Goal: Navigation & Orientation: Find specific page/section

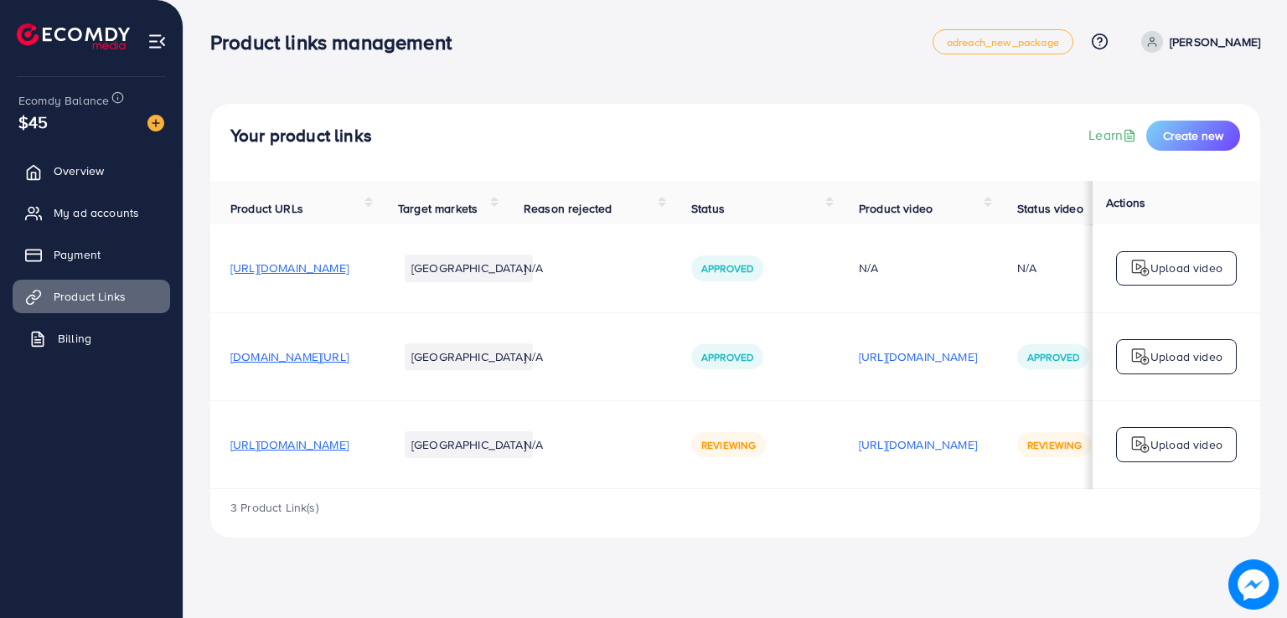
click at [67, 343] on span "Billing" at bounding box center [75, 338] width 34 height 17
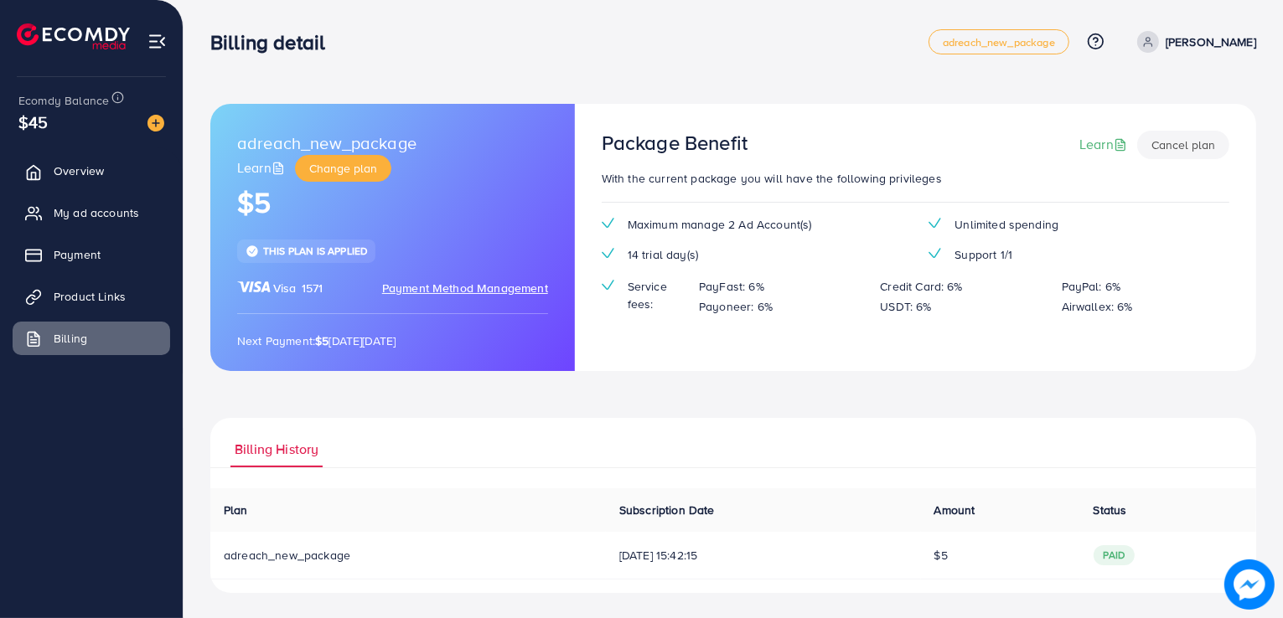
scroll to position [1, 0]
click at [74, 178] on span "Overview" at bounding box center [83, 171] width 50 height 17
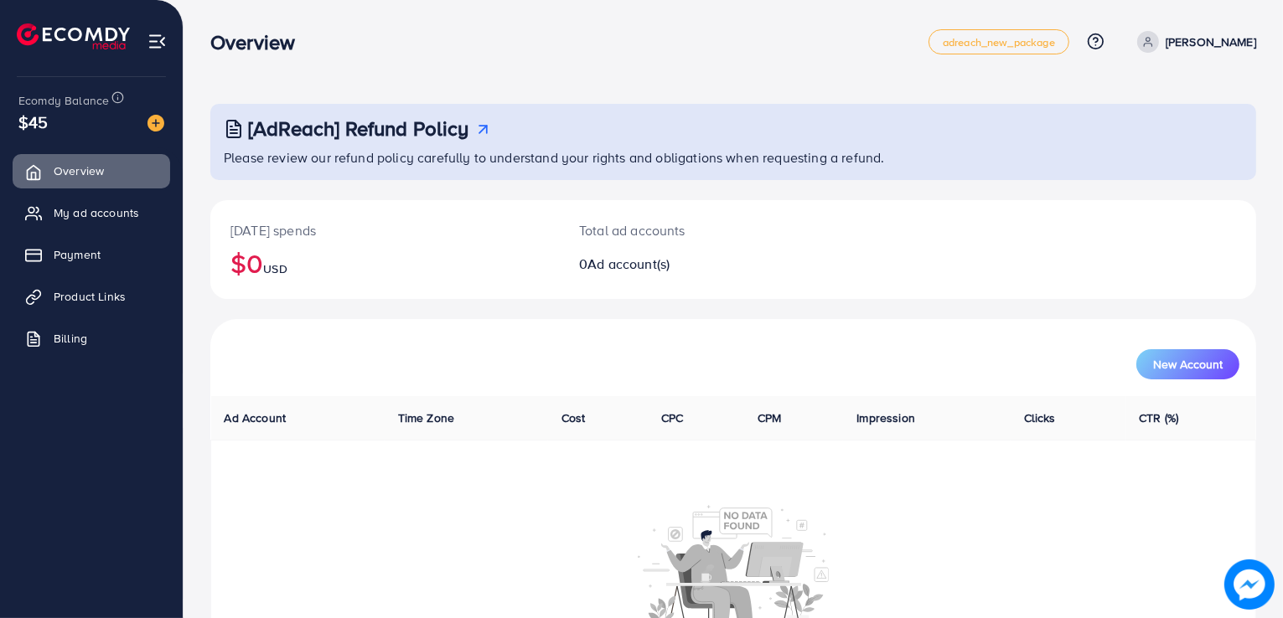
scroll to position [112, 0]
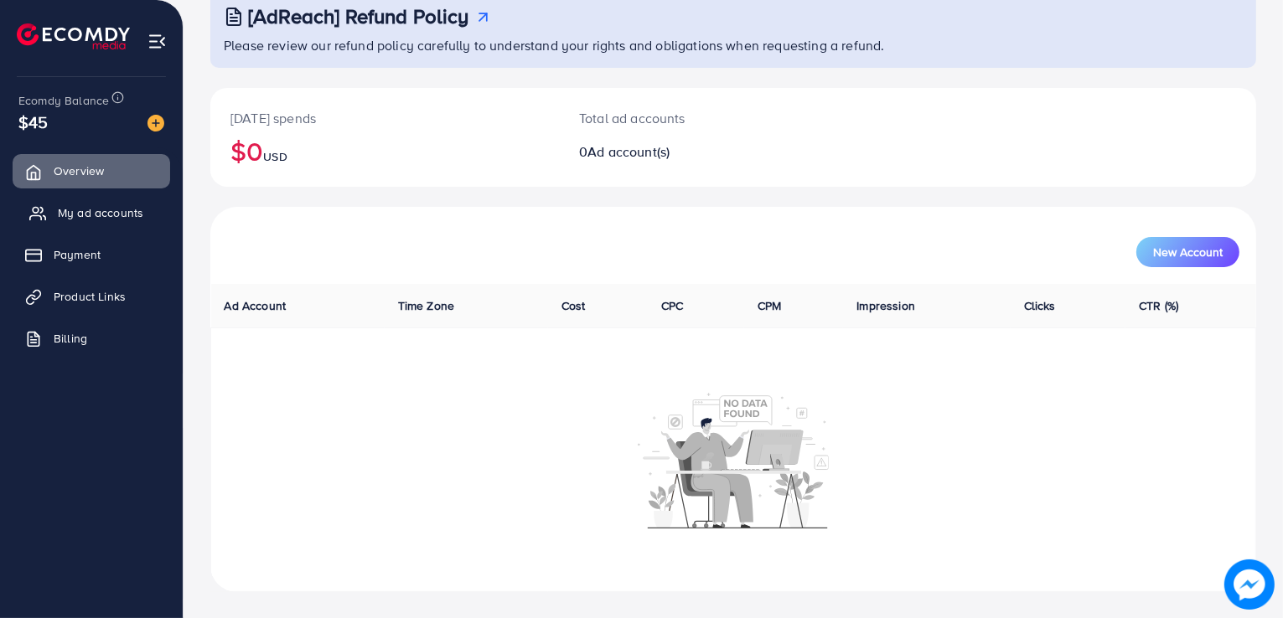
click at [96, 217] on span "My ad accounts" at bounding box center [100, 212] width 85 height 17
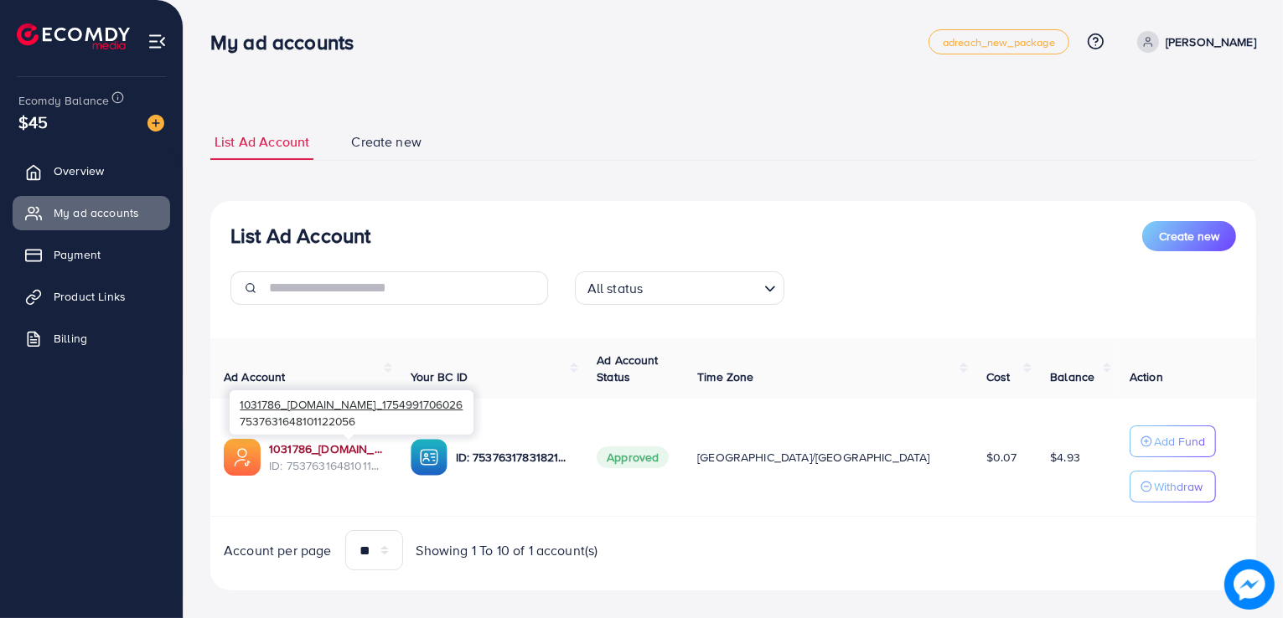
click at [321, 449] on link "1031786_customlovers.pk_1754991706026" at bounding box center [326, 449] width 115 height 17
click at [82, 287] on link "Product Links" at bounding box center [92, 297] width 158 height 34
